Goal: Entertainment & Leisure: Consume media (video, audio)

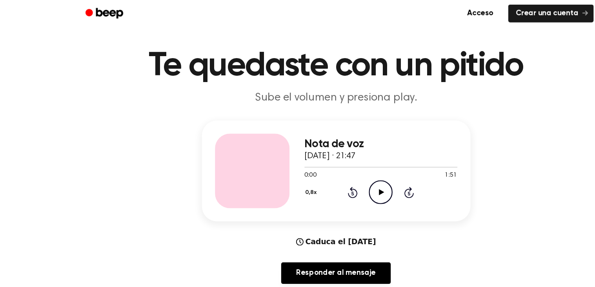
scroll to position [17, 0]
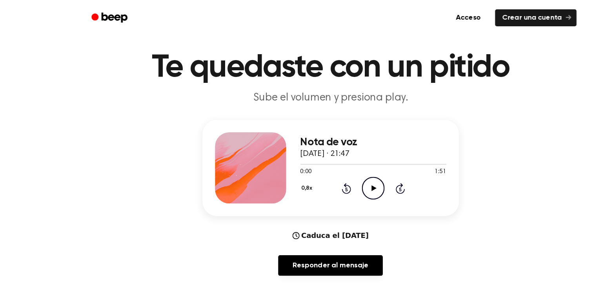
click at [154, 47] on font "Te quedaste con un pitido" at bounding box center [297, 59] width 315 height 28
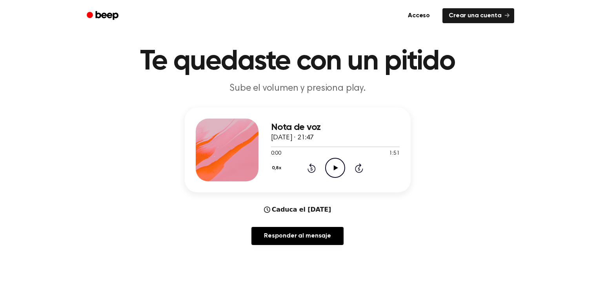
click at [192, 165] on div "Nota de voz 16 de septiembre de 2025 · 21:47 0:00 1:51 Su navegador no soporta …" at bounding box center [298, 149] width 226 height 85
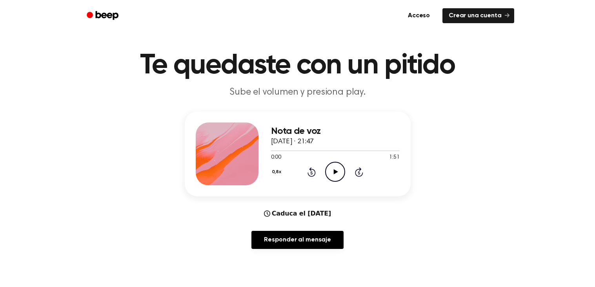
scroll to position [11, 0]
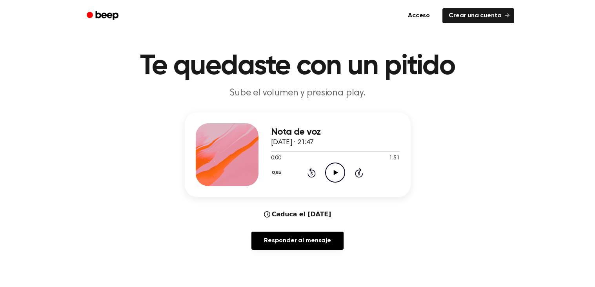
click at [194, 171] on div "Nota de voz 16 de septiembre de 2025 · 21:47 0:00 1:51 Su navegador no soporta …" at bounding box center [298, 154] width 226 height 85
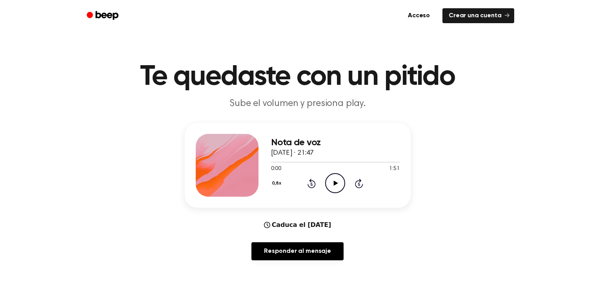
click at [143, 205] on div "Nota de voz 16 de septiembre de 2025 · 21:47 0:00 1:51 Su navegador no soporta …" at bounding box center [297, 194] width 576 height 143
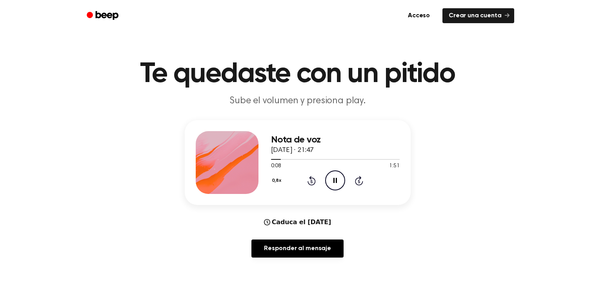
click at [332, 181] on icon "Pause Audio" at bounding box center [335, 180] width 20 height 20
click at [339, 281] on main "Te quedaste con un pitido Sube el volumen y presiona play. Nota de voz [DATE] ·…" at bounding box center [297, 255] width 595 height 517
click at [309, 182] on icon at bounding box center [311, 180] width 8 height 9
click at [310, 181] on icon "Rewind 5 seconds" at bounding box center [311, 180] width 9 height 10
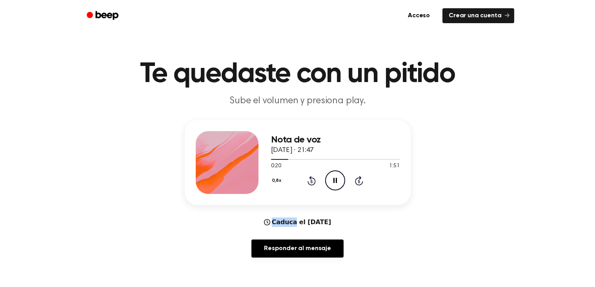
click at [310, 181] on icon "Rewind 5 seconds" at bounding box center [311, 180] width 9 height 10
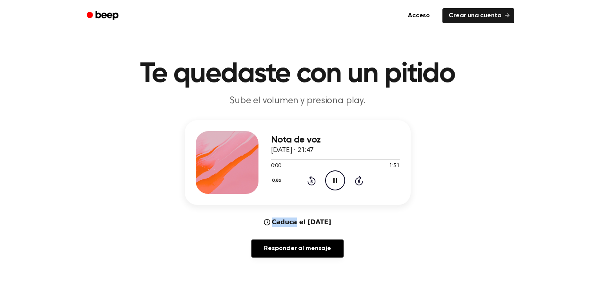
click at [310, 181] on icon "Rewind 5 seconds" at bounding box center [311, 180] width 9 height 10
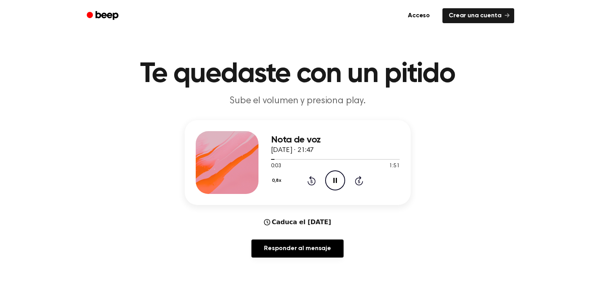
click at [345, 179] on div "0,8x Rewind 5 seconds Pause Audio Skip 5 seconds" at bounding box center [335, 180] width 129 height 20
click at [332, 180] on icon "Pause Audio" at bounding box center [335, 180] width 20 height 20
click at [337, 181] on icon "Play Audio" at bounding box center [335, 180] width 20 height 20
click at [335, 179] on icon "Pause Audio" at bounding box center [335, 180] width 20 height 20
click at [311, 179] on icon at bounding box center [311, 180] width 8 height 9
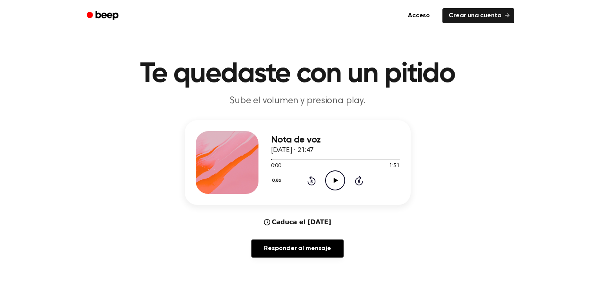
click at [313, 180] on icon "Rewind 5 seconds" at bounding box center [311, 180] width 9 height 10
click at [333, 185] on icon "Play Audio" at bounding box center [335, 180] width 20 height 20
click at [311, 177] on icon at bounding box center [311, 180] width 8 height 9
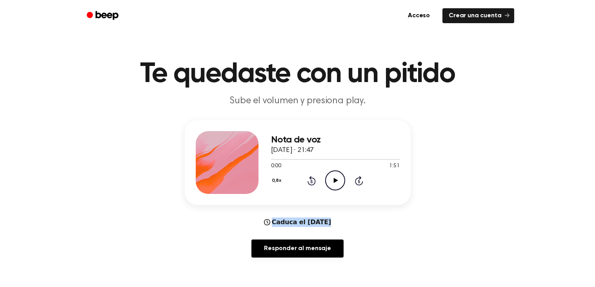
click at [333, 182] on icon "Play Audio" at bounding box center [335, 180] width 20 height 20
click at [333, 180] on icon at bounding box center [335, 180] width 4 height 5
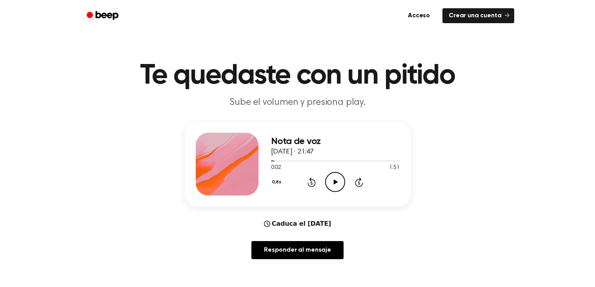
scroll to position [0, 0]
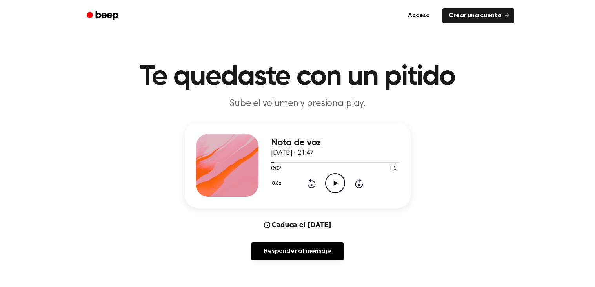
click at [276, 181] on font "0,8x" at bounding box center [276, 183] width 9 height 5
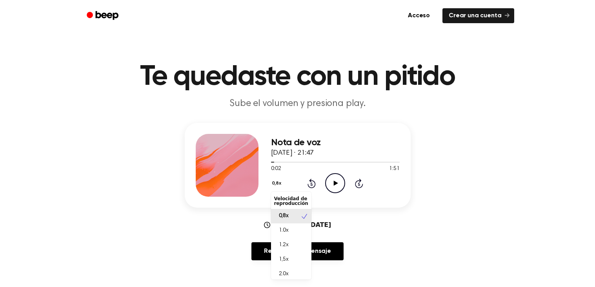
click at [276, 181] on font "0,8x" at bounding box center [276, 183] width 9 height 5
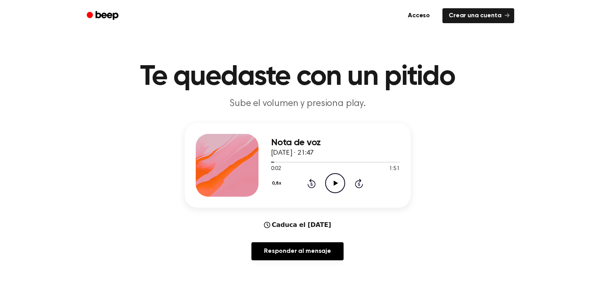
click at [276, 181] on font "0,8x" at bounding box center [276, 183] width 9 height 5
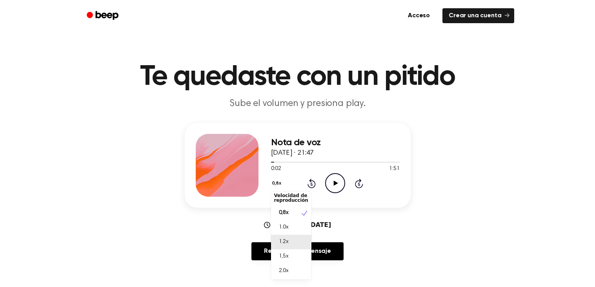
scroll to position [2, 0]
click at [288, 269] on div "2.0x" at bounding box center [286, 271] width 25 height 8
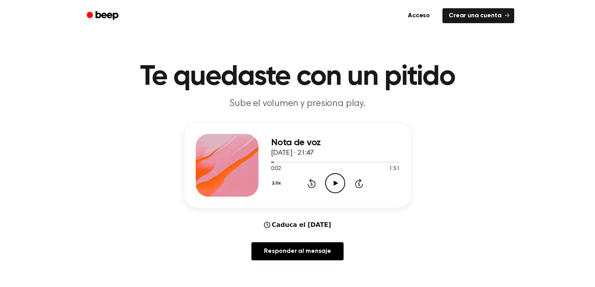
click at [331, 186] on icon "Play Audio" at bounding box center [335, 183] width 20 height 20
click at [313, 181] on icon "Rewind 5 seconds" at bounding box center [311, 183] width 9 height 10
click at [332, 181] on icon "Pause Audio" at bounding box center [335, 183] width 20 height 20
click at [311, 181] on icon at bounding box center [311, 182] width 8 height 9
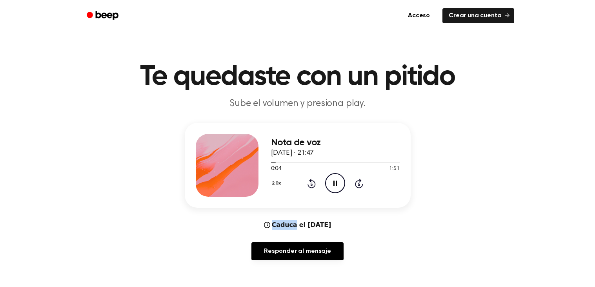
click at [311, 181] on icon at bounding box center [311, 182] width 8 height 9
click at [332, 182] on icon "Play Audio" at bounding box center [335, 183] width 20 height 20
click at [310, 181] on icon at bounding box center [311, 182] width 8 height 9
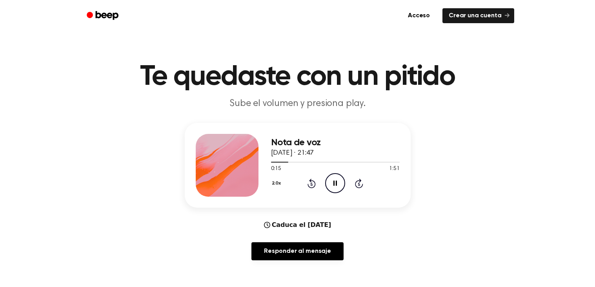
click at [310, 183] on icon "Rewind 5 seconds" at bounding box center [311, 183] width 9 height 10
click at [331, 182] on icon "Pause Audio" at bounding box center [335, 183] width 20 height 20
click at [281, 176] on button "2.0x" at bounding box center [277, 182] width 13 height 13
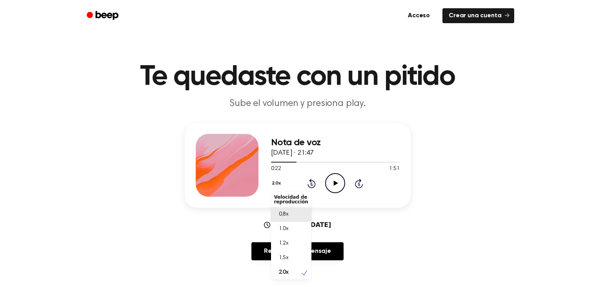
click at [287, 212] on font "0,8x" at bounding box center [284, 213] width 10 height 5
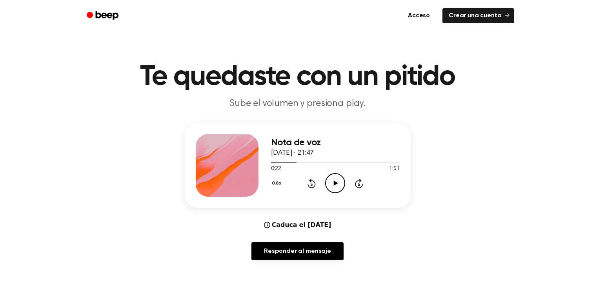
click at [279, 181] on button "0.8x" at bounding box center [277, 182] width 13 height 13
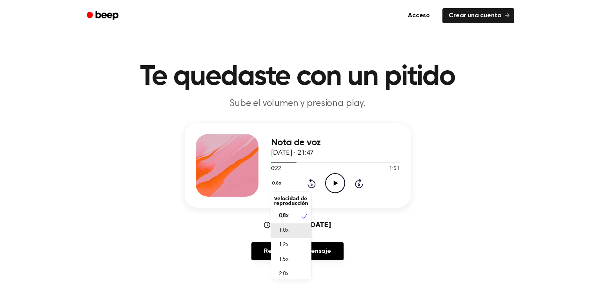
click at [288, 227] on font "1.0x" at bounding box center [284, 229] width 10 height 5
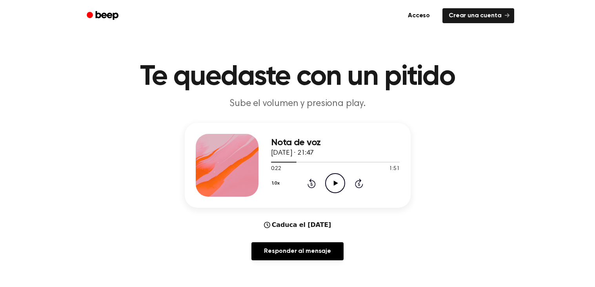
click at [336, 180] on icon "Play Audio" at bounding box center [335, 183] width 20 height 20
click at [314, 182] on icon at bounding box center [311, 182] width 8 height 9
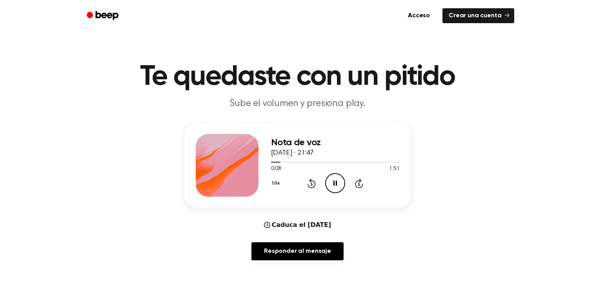
click at [314, 182] on icon at bounding box center [311, 182] width 8 height 9
click at [340, 179] on icon "Play Audio" at bounding box center [335, 183] width 20 height 20
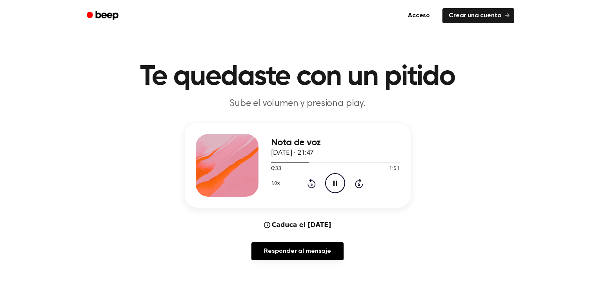
click at [340, 179] on icon "Pause Audio" at bounding box center [335, 183] width 20 height 20
click at [314, 181] on icon at bounding box center [311, 182] width 8 height 9
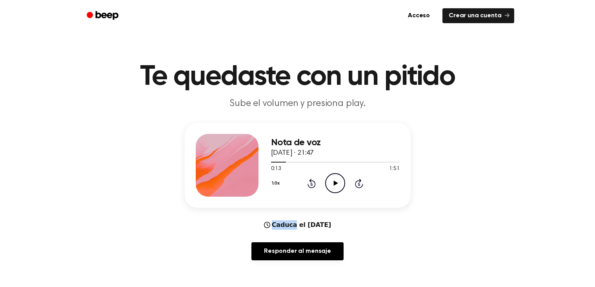
click at [314, 181] on icon at bounding box center [311, 182] width 8 height 9
click at [342, 178] on icon "Play Audio" at bounding box center [335, 183] width 20 height 20
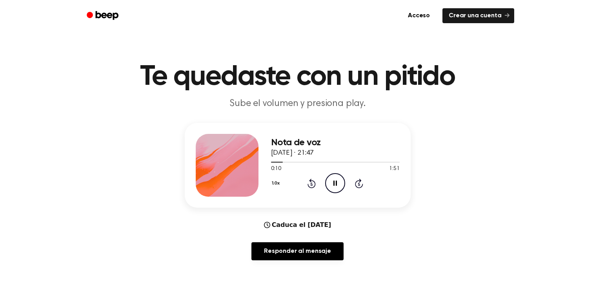
click at [341, 178] on icon "Pause Audio" at bounding box center [335, 183] width 20 height 20
click at [341, 178] on icon "Play Audio" at bounding box center [335, 183] width 20 height 20
click at [341, 178] on icon "Pause Audio" at bounding box center [335, 183] width 20 height 20
click at [341, 178] on icon "Play Audio" at bounding box center [335, 183] width 20 height 20
click at [341, 178] on icon "Pause Audio" at bounding box center [335, 183] width 20 height 20
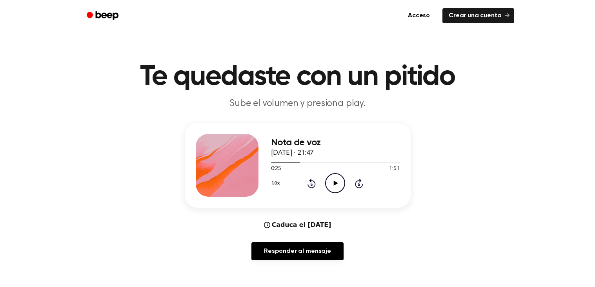
click at [341, 178] on icon "Play Audio" at bounding box center [335, 183] width 20 height 20
click at [341, 178] on icon "Pause Audio" at bounding box center [335, 183] width 20 height 20
click at [308, 182] on icon "Rewind 5 seconds" at bounding box center [311, 183] width 9 height 10
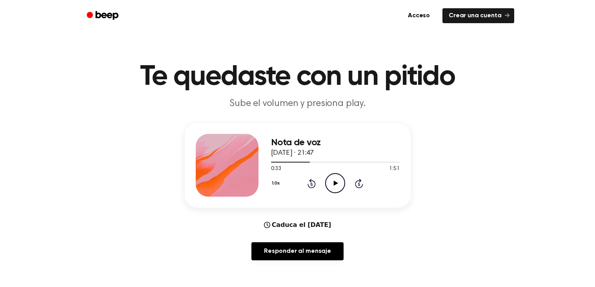
click at [312, 178] on icon "Rewind 5 seconds" at bounding box center [311, 183] width 9 height 10
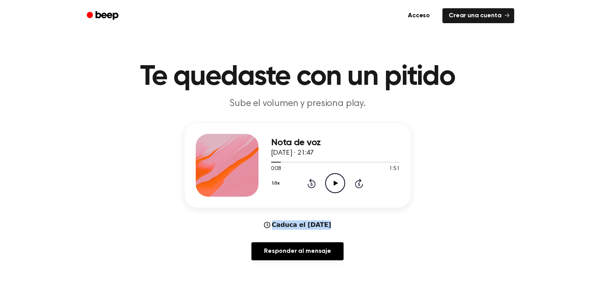
click at [312, 178] on icon "Rewind 5 seconds" at bounding box center [311, 183] width 9 height 10
click at [352, 182] on div "1.0x Rewind 5 seconds Play Audio Skip 5 seconds" at bounding box center [335, 183] width 129 height 20
click at [359, 182] on icon at bounding box center [359, 183] width 2 height 3
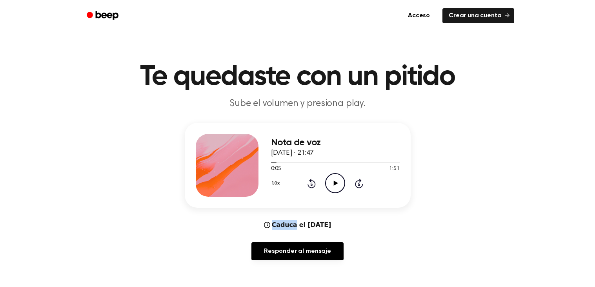
click at [359, 182] on icon at bounding box center [359, 183] width 2 height 3
click at [340, 183] on icon "Play Audio" at bounding box center [335, 183] width 20 height 20
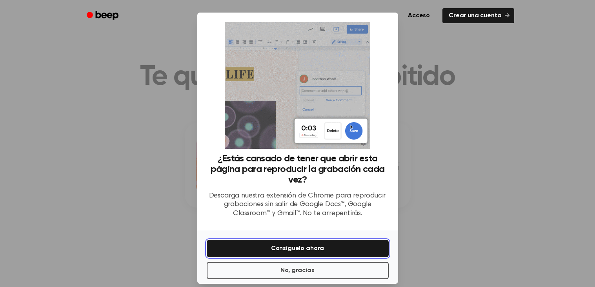
click at [340, 239] on button "Consíguelo ahora" at bounding box center [298, 247] width 182 height 17
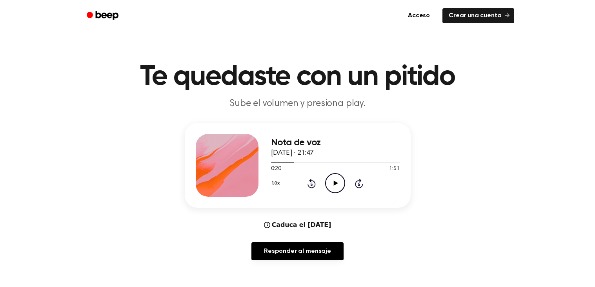
click at [337, 187] on icon "Play Audio" at bounding box center [335, 183] width 20 height 20
click at [337, 187] on icon "Pause Audio" at bounding box center [335, 183] width 20 height 20
click at [337, 187] on icon "Play Audio" at bounding box center [335, 183] width 20 height 20
click at [337, 187] on icon "Pause Audio" at bounding box center [335, 183] width 20 height 20
click at [337, 187] on icon "Play Audio" at bounding box center [335, 183] width 20 height 20
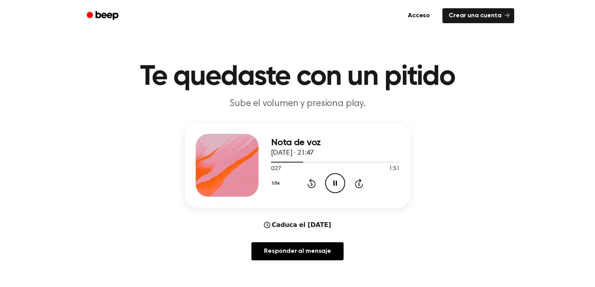
click at [359, 182] on icon at bounding box center [359, 183] width 2 height 3
click at [311, 183] on icon at bounding box center [311, 183] width 2 height 3
click at [310, 182] on icon at bounding box center [311, 183] width 2 height 3
click at [311, 183] on icon at bounding box center [311, 183] width 2 height 3
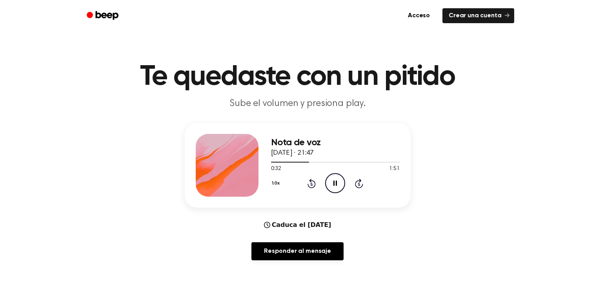
click at [311, 183] on icon at bounding box center [311, 183] width 2 height 3
click at [339, 181] on icon "Pause Audio" at bounding box center [335, 183] width 20 height 20
click at [309, 181] on icon "Rewind 5 seconds" at bounding box center [311, 183] width 9 height 10
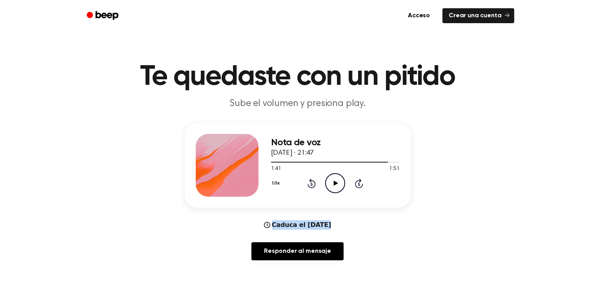
click at [309, 181] on icon "Rewind 5 seconds" at bounding box center [311, 183] width 9 height 10
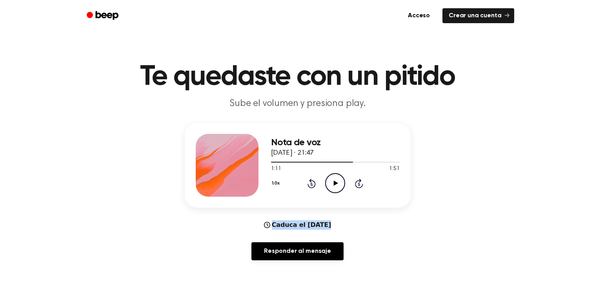
click at [309, 181] on icon "Rewind 5 seconds" at bounding box center [311, 183] width 9 height 10
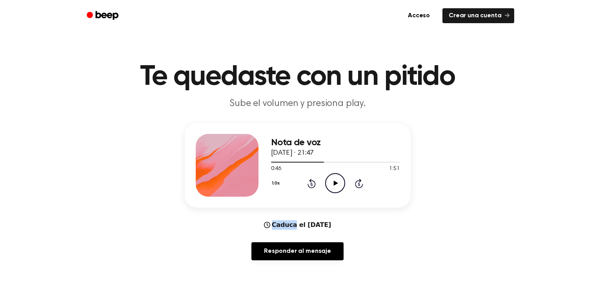
click at [309, 181] on icon "Rewind 5 seconds" at bounding box center [311, 183] width 9 height 10
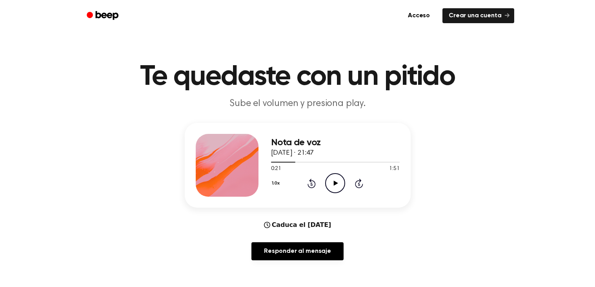
click at [309, 181] on icon "Rewind 5 seconds" at bounding box center [311, 183] width 9 height 10
click at [313, 181] on icon "Rewind 5 seconds" at bounding box center [311, 183] width 9 height 10
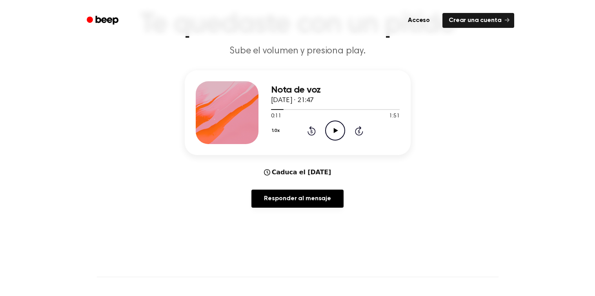
scroll to position [59, 0]
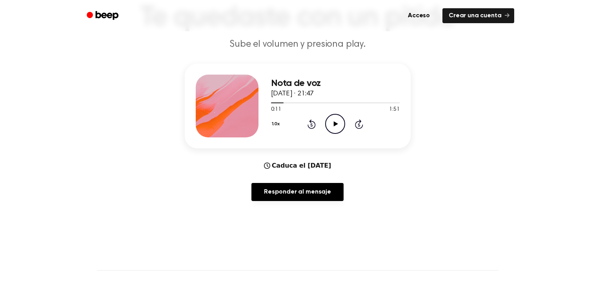
click at [332, 118] on icon "Play Audio" at bounding box center [335, 124] width 20 height 20
click at [332, 118] on icon "Pause Audio" at bounding box center [335, 124] width 20 height 20
click at [332, 118] on icon "Play Audio" at bounding box center [335, 124] width 20 height 20
click at [332, 118] on icon "Pause Audio" at bounding box center [335, 124] width 20 height 20
click at [337, 119] on icon "Play Audio" at bounding box center [335, 124] width 20 height 20
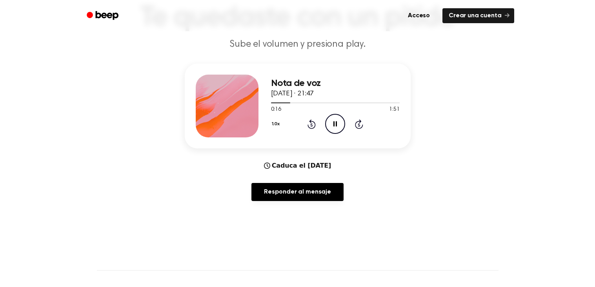
click at [338, 118] on icon "Pause Audio" at bounding box center [335, 124] width 20 height 20
click at [338, 126] on icon "Play Audio" at bounding box center [335, 124] width 20 height 20
click at [335, 121] on icon "Pause Audio" at bounding box center [335, 124] width 20 height 20
click at [266, 140] on div "Nota de voz [DATE] · 21:47 0:23 1:51 Su navegador no soporta el elemento [objec…" at bounding box center [298, 105] width 226 height 85
click at [308, 127] on icon "Rewind 5 seconds" at bounding box center [311, 124] width 9 height 10
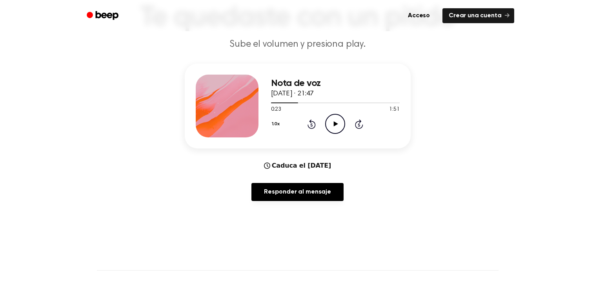
click at [311, 124] on icon at bounding box center [311, 124] width 2 height 3
click at [309, 124] on icon "Rewind 5 seconds" at bounding box center [311, 124] width 9 height 10
click at [312, 124] on icon "Rewind 5 seconds" at bounding box center [311, 124] width 9 height 10
click at [311, 124] on icon at bounding box center [311, 124] width 2 height 3
click at [316, 128] on div "1.0x Rewind 5 seconds Play Audio Skip 5 seconds" at bounding box center [335, 124] width 129 height 20
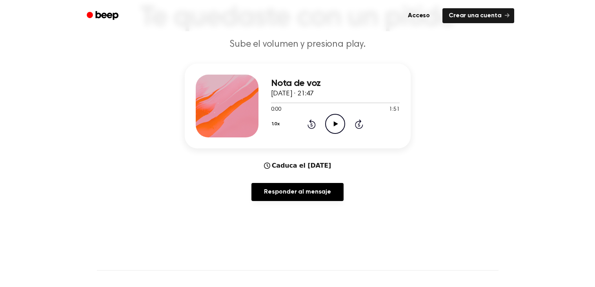
click at [311, 127] on icon "Rewind 5 seconds" at bounding box center [311, 124] width 9 height 10
click at [314, 127] on icon at bounding box center [311, 123] width 8 height 9
click at [333, 121] on icon "Play Audio" at bounding box center [335, 124] width 20 height 20
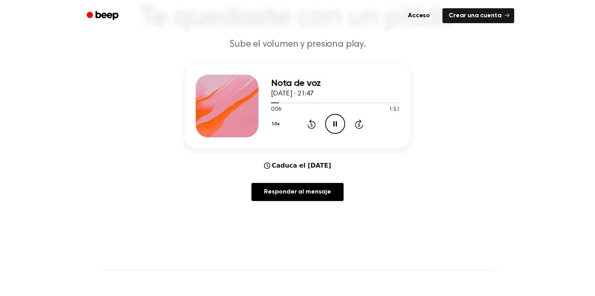
click at [555, 236] on main "Te quedaste con un pitido Sube el volumen y presiona play. Nota de voz [DATE] ·…" at bounding box center [297, 199] width 595 height 517
click at [332, 129] on icon "Pause Audio" at bounding box center [335, 124] width 20 height 20
click at [334, 127] on icon "Play Audio" at bounding box center [335, 124] width 20 height 20
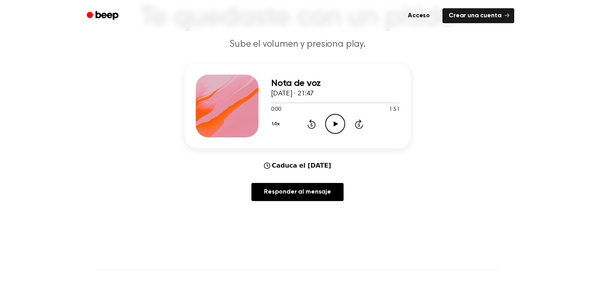
click at [531, 118] on div "Nota de voz [DATE] · 21:47 0:00 1:51 Su navegador no soporta el elemento [objec…" at bounding box center [297, 134] width 576 height 143
click at [332, 124] on icon "Play Audio" at bounding box center [335, 124] width 20 height 20
click at [313, 124] on icon "Rewind 5 seconds" at bounding box center [311, 124] width 9 height 10
click at [310, 127] on icon "Rewind 5 seconds" at bounding box center [311, 124] width 9 height 10
click at [331, 119] on icon "Play Audio" at bounding box center [335, 124] width 20 height 20
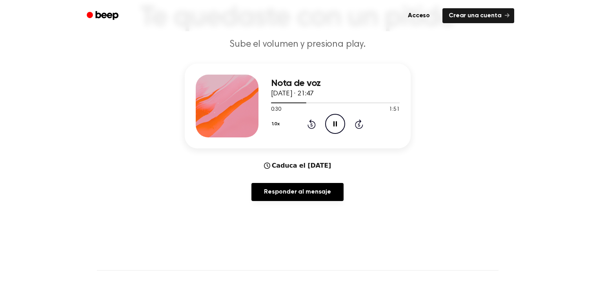
click at [330, 131] on icon "Pause Audio" at bounding box center [335, 124] width 20 height 20
click at [267, 44] on font "Sube el volumen y presiona play." at bounding box center [297, 44] width 136 height 9
click at [517, 247] on main "Te quedaste con un pitido Sube el volumen y presiona play. Nota de voz 16 de se…" at bounding box center [297, 199] width 595 height 517
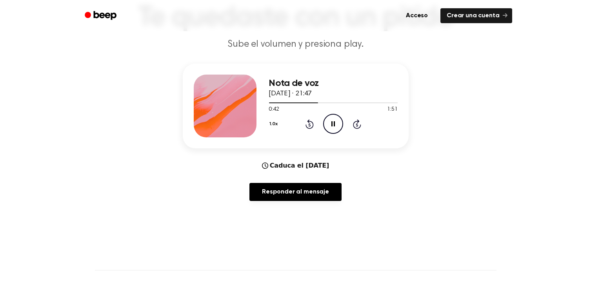
click at [311, 125] on icon "Rewind 5 seconds" at bounding box center [309, 124] width 9 height 10
click at [307, 126] on icon "Rewind 5 seconds" at bounding box center [309, 124] width 9 height 10
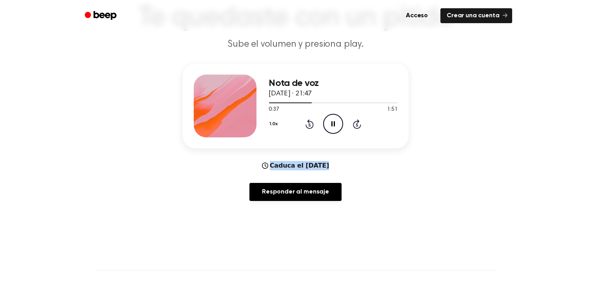
click at [307, 126] on icon "Rewind 5 seconds" at bounding box center [309, 124] width 9 height 10
click at [313, 122] on icon "Rewind 5 seconds" at bounding box center [309, 124] width 9 height 10
click at [313, 126] on icon at bounding box center [309, 123] width 8 height 9
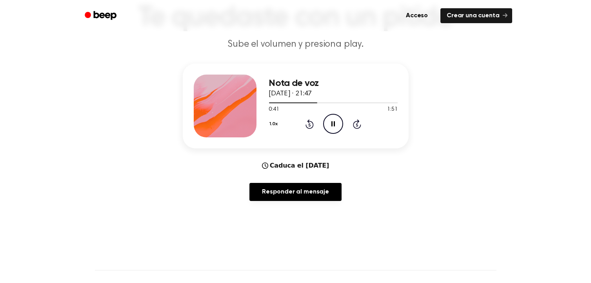
click at [329, 126] on icon "Pause Audio" at bounding box center [333, 124] width 20 height 20
click at [308, 121] on icon at bounding box center [309, 123] width 8 height 9
click at [336, 124] on icon "Play Audio" at bounding box center [333, 124] width 20 height 20
click at [307, 123] on icon "Rewind 5 seconds" at bounding box center [309, 124] width 9 height 10
click at [308, 123] on icon at bounding box center [309, 123] width 8 height 9
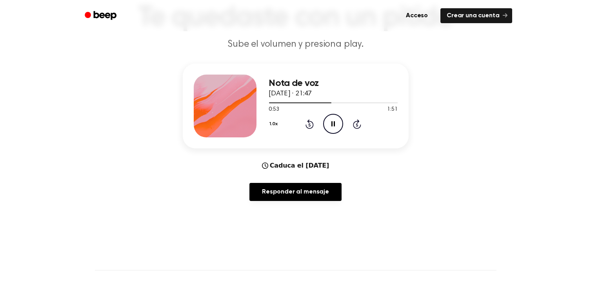
click at [308, 123] on icon at bounding box center [309, 123] width 8 height 9
click at [336, 125] on icon "Play Audio" at bounding box center [333, 124] width 20 height 20
click at [336, 125] on icon "Pause Audio" at bounding box center [333, 124] width 20 height 20
click at [336, 125] on icon "Play Audio" at bounding box center [333, 124] width 20 height 20
click at [305, 122] on icon "Rewind 5 seconds" at bounding box center [309, 124] width 9 height 10
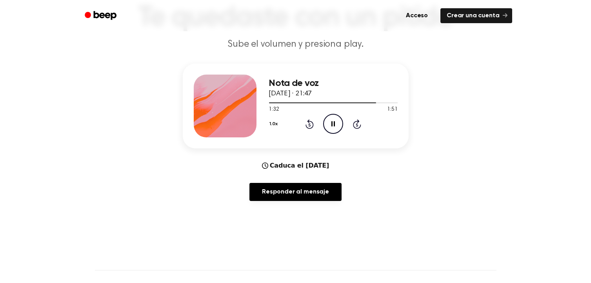
click at [310, 122] on icon at bounding box center [309, 123] width 8 height 9
click at [281, 122] on div "1.0x Rewind 5 seconds Pause Audio Skip 5 seconds" at bounding box center [333, 124] width 129 height 20
click at [275, 123] on font "1.0x" at bounding box center [274, 124] width 8 height 5
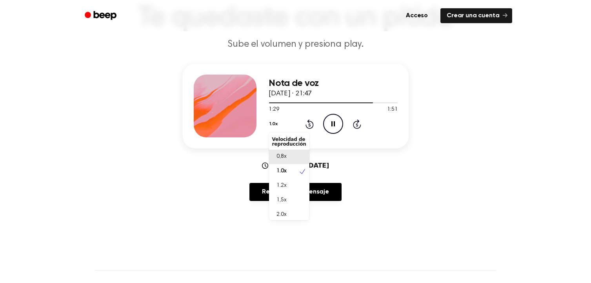
click at [281, 154] on font "0,8x" at bounding box center [282, 156] width 10 height 5
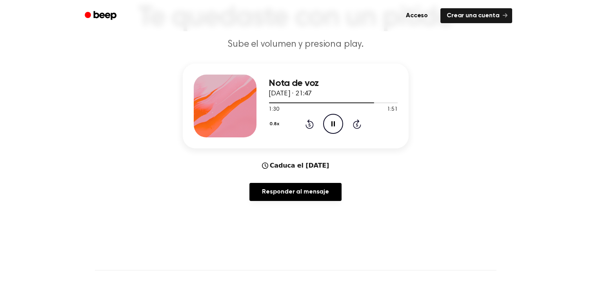
click at [311, 122] on icon at bounding box center [309, 123] width 8 height 9
